Goal: Navigation & Orientation: Find specific page/section

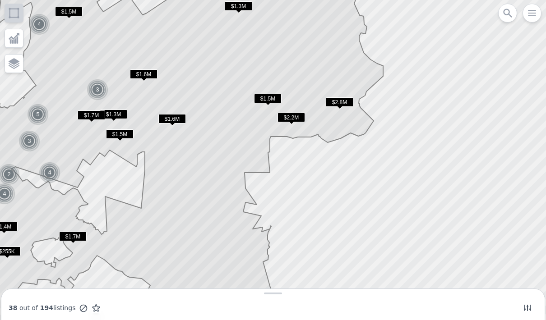
click at [346, 98] on span "$2.8M" at bounding box center [340, 101] width 28 height 9
